Goal: Navigation & Orientation: Find specific page/section

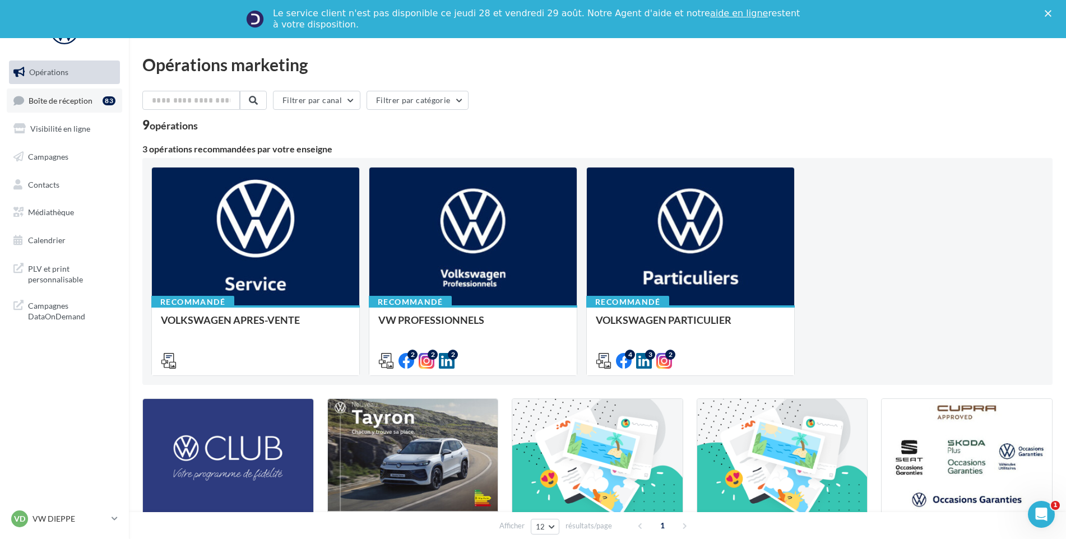
drag, startPoint x: 81, startPoint y: 84, endPoint x: 77, endPoint y: 95, distance: 11.7
click at [81, 84] on ul "Opérations Boîte de réception 83 Visibilité en ligne Campagnes Contacts Médiath…" at bounding box center [64, 156] width 120 height 201
click at [76, 104] on span "Boîte de réception" at bounding box center [61, 100] width 64 height 10
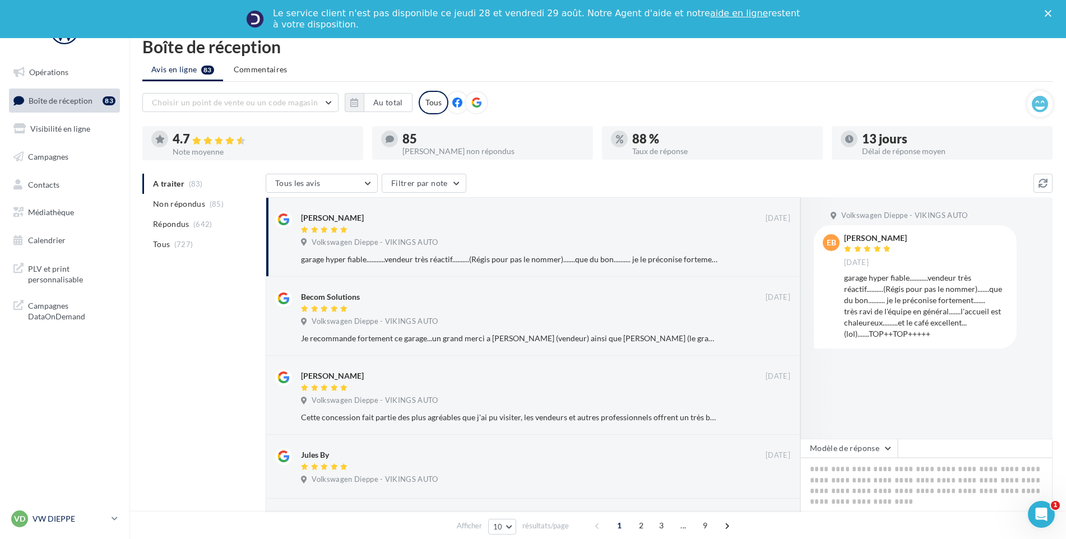
click at [52, 508] on link "VD VW DIEPPE vw-die-vau" at bounding box center [64, 518] width 111 height 21
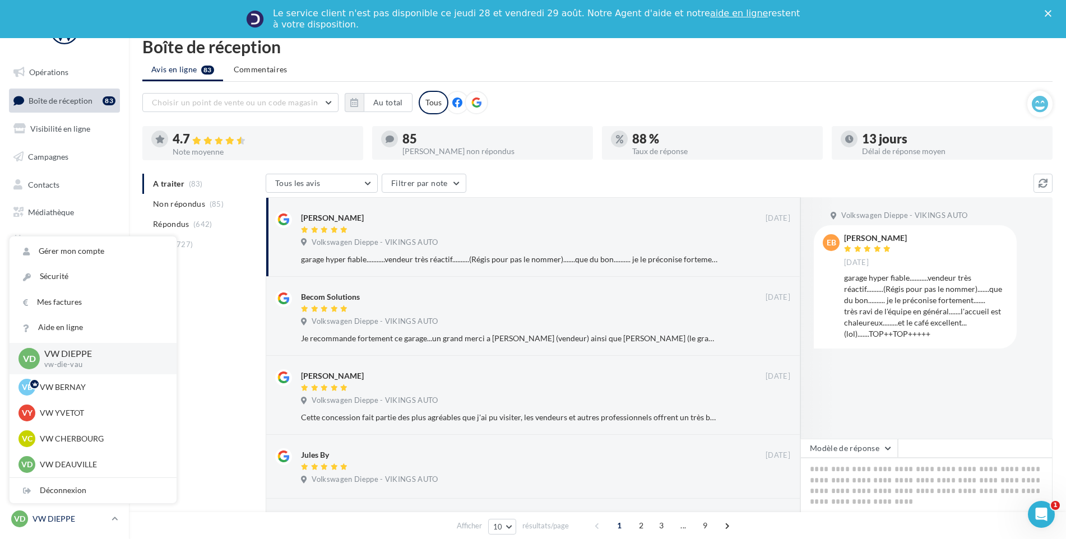
click at [49, 519] on p "VW DIEPPE" at bounding box center [70, 518] width 75 height 11
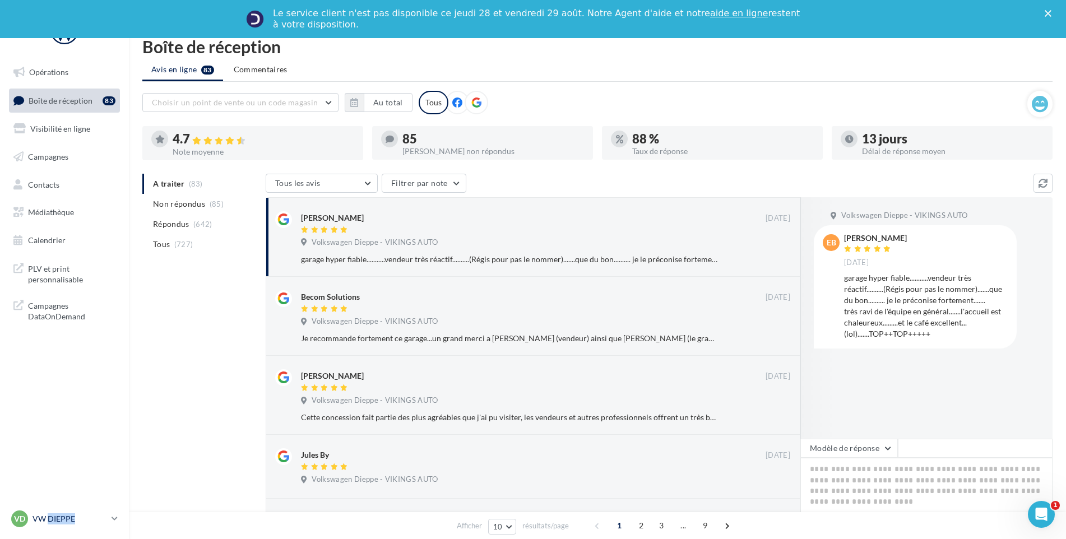
click at [49, 519] on p "VW DIEPPE" at bounding box center [70, 518] width 75 height 11
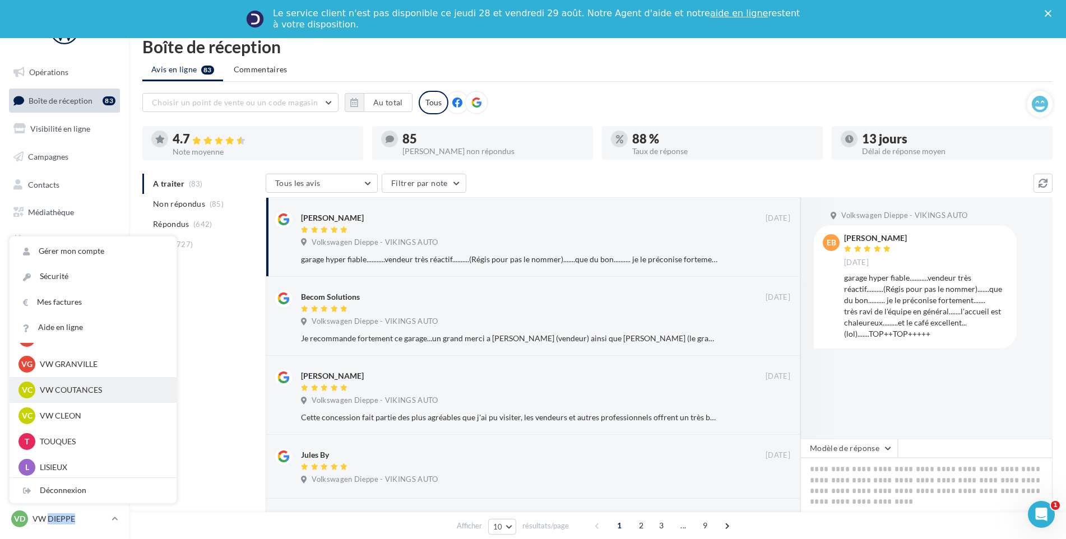
scroll to position [280, 0]
click at [97, 395] on p "VW GRANVILLE" at bounding box center [101, 390] width 123 height 11
